Goal: Task Accomplishment & Management: Manage account settings

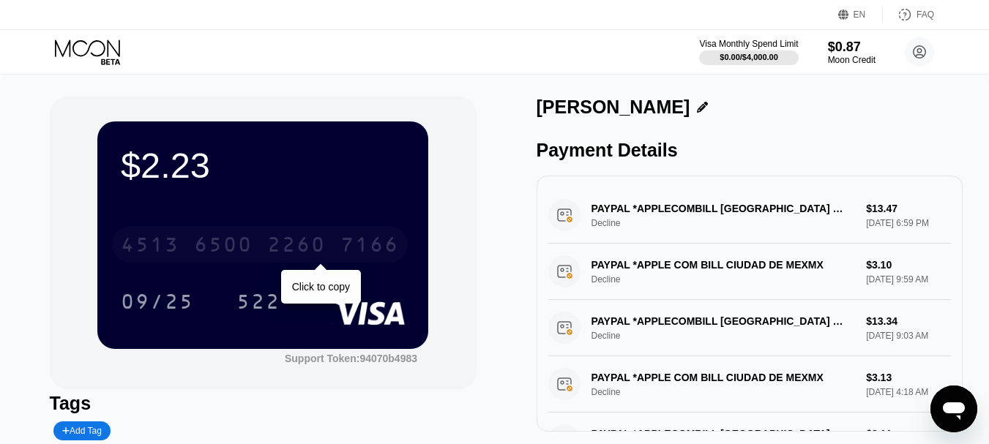
click at [308, 242] on div "2260" at bounding box center [296, 246] width 59 height 23
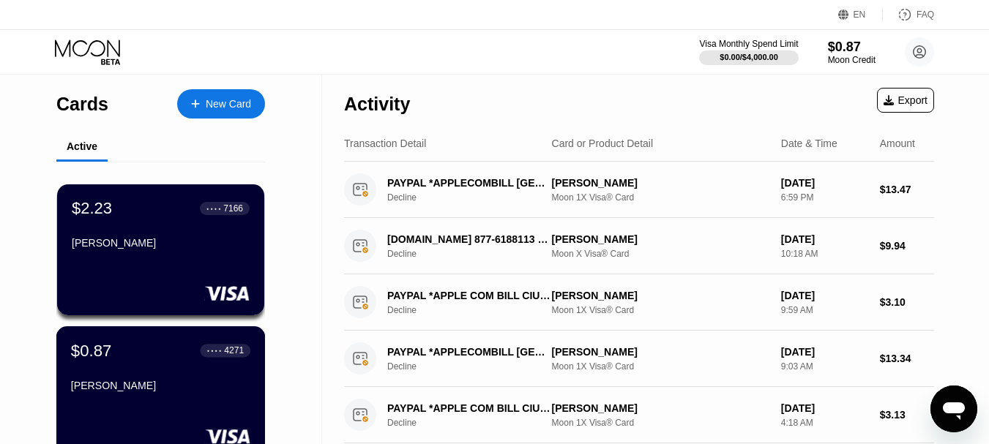
click at [134, 385] on div "[PERSON_NAME]" at bounding box center [160, 386] width 179 height 12
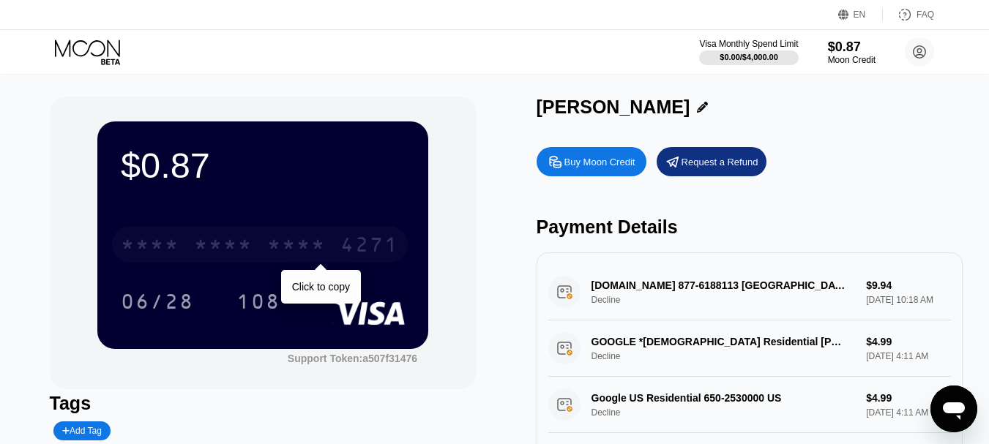
click at [249, 258] on div "* * * *" at bounding box center [223, 246] width 59 height 23
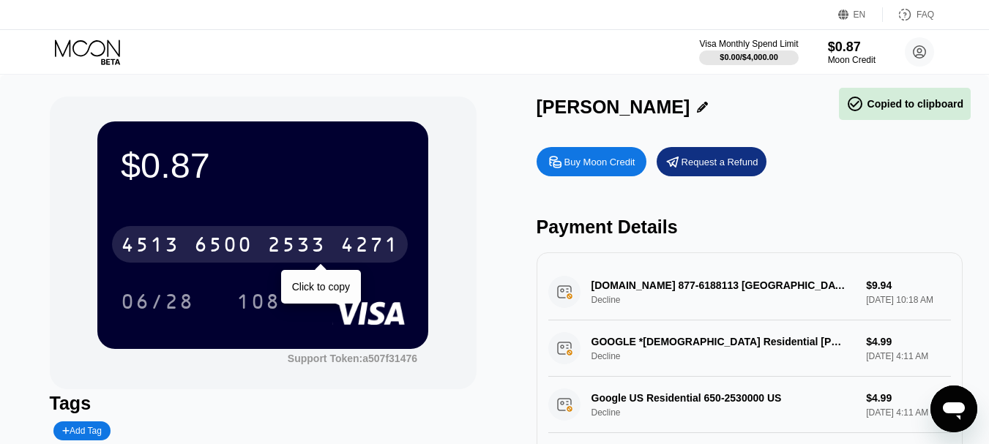
click at [278, 250] on div "2533" at bounding box center [296, 246] width 59 height 23
